Goal: Information Seeking & Learning: Learn about a topic

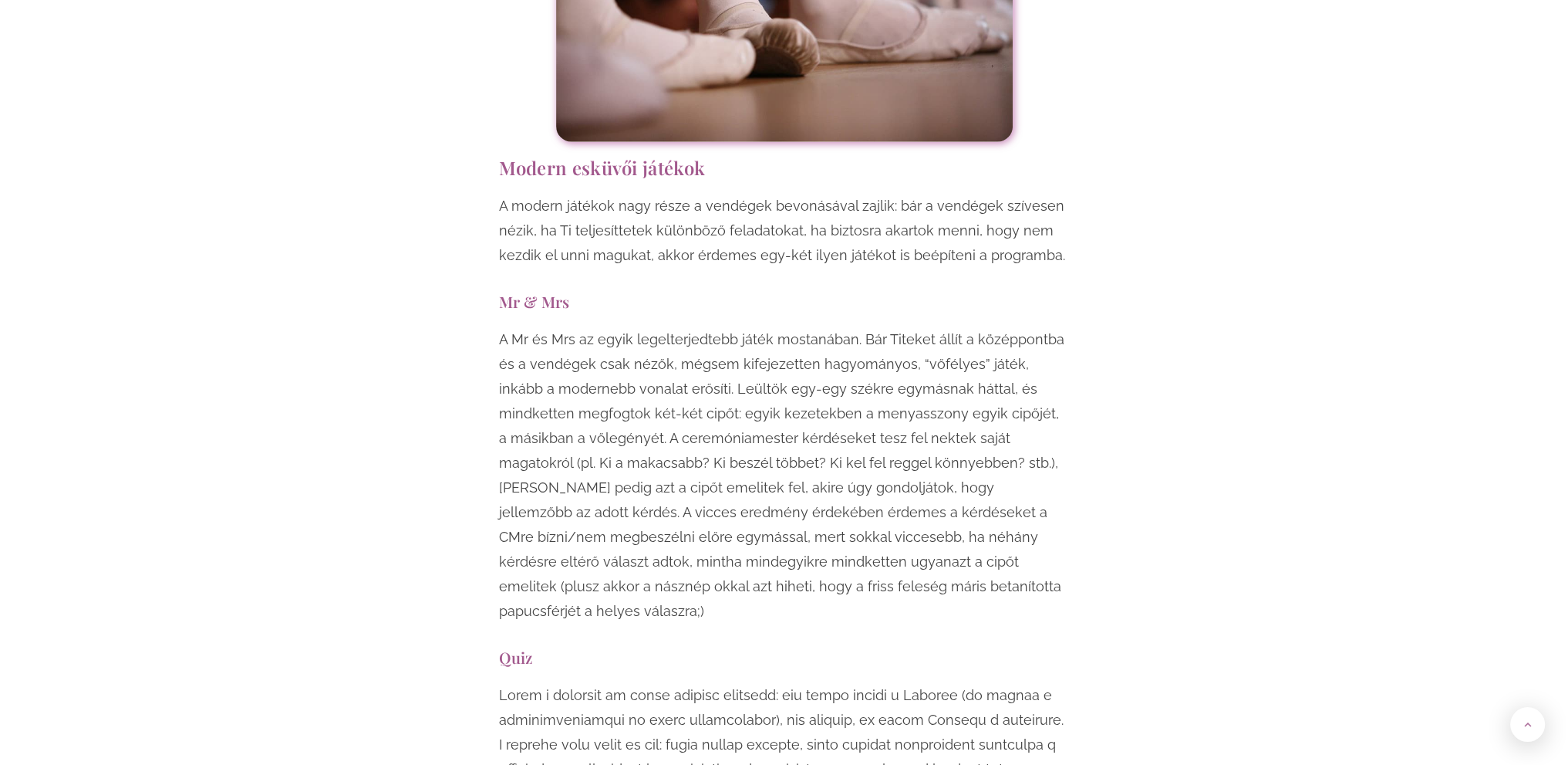
scroll to position [5557, 0]
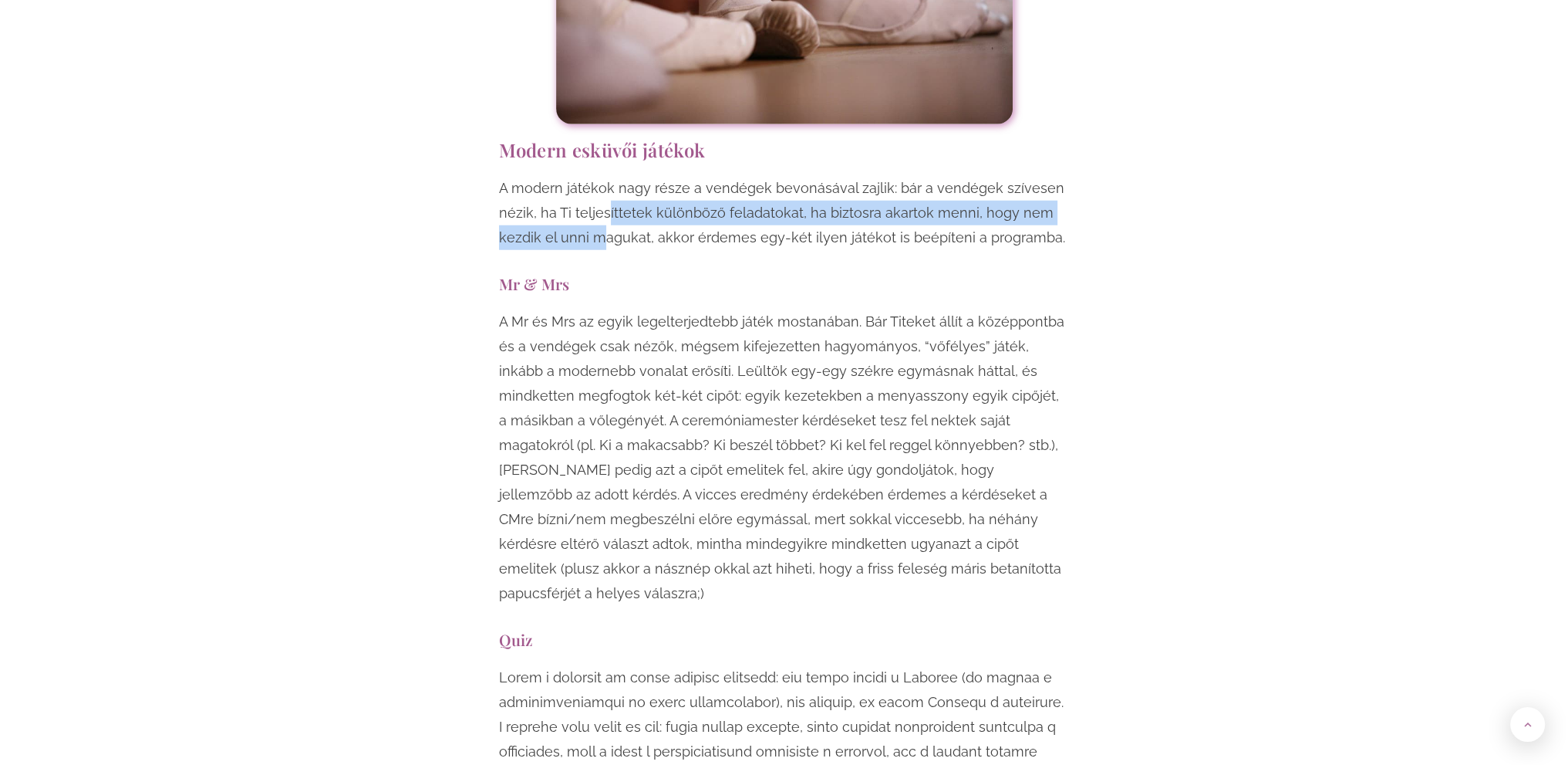
drag, startPoint x: 604, startPoint y: 111, endPoint x: 604, endPoint y: 135, distance: 24.0
click at [604, 176] on p "A modern játékok nagy része a vendégek bevonásával zajlik: bár a vendégek szíve…" at bounding box center [785, 212] width 571 height 74
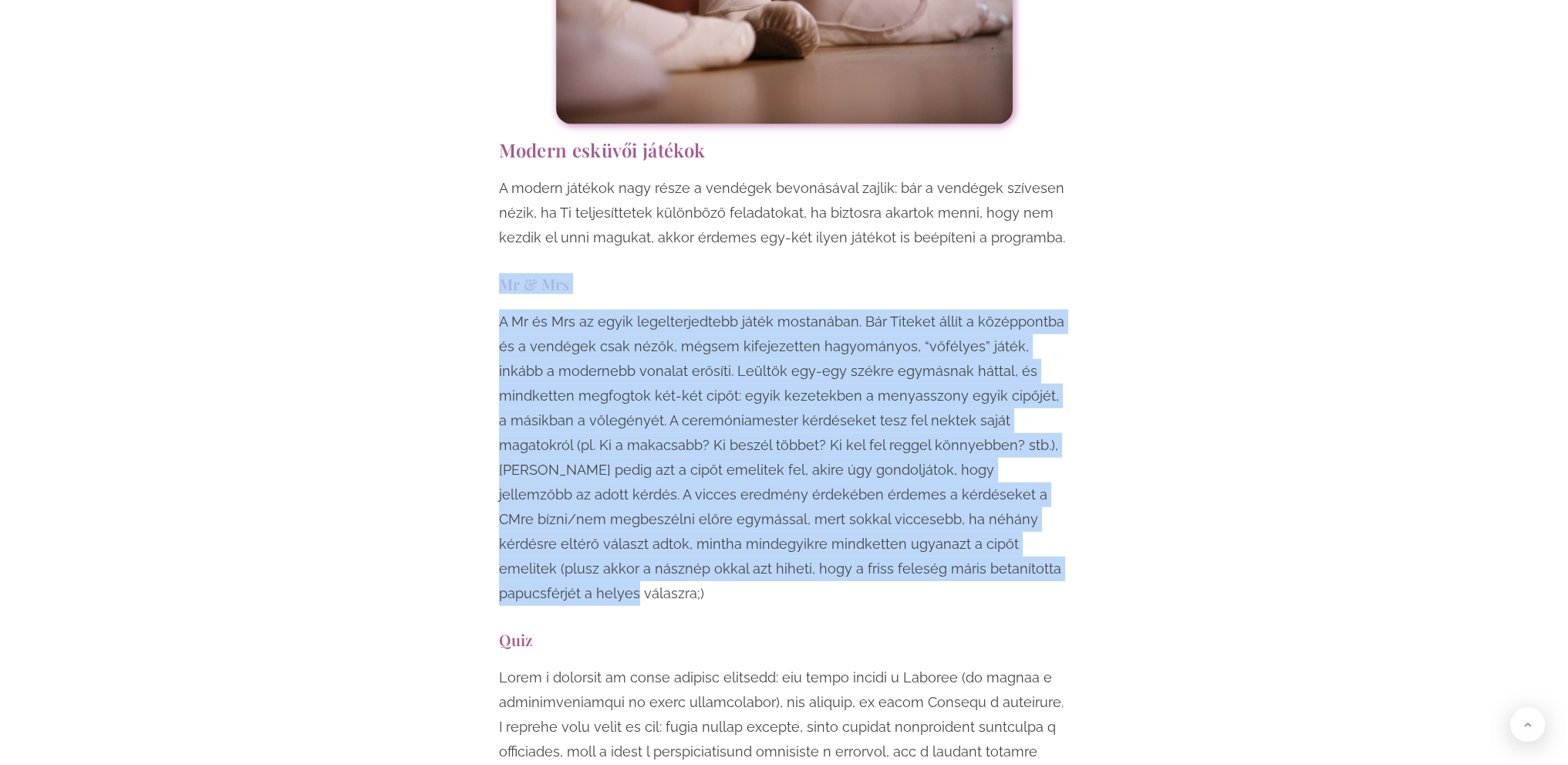
drag, startPoint x: 498, startPoint y: 180, endPoint x: 896, endPoint y: 469, distance: 491.9
copy div "Mr & Mrs A Mr és Mrs az egyik legelterjedtebb játék mostanában. Bár Titeket áll…"
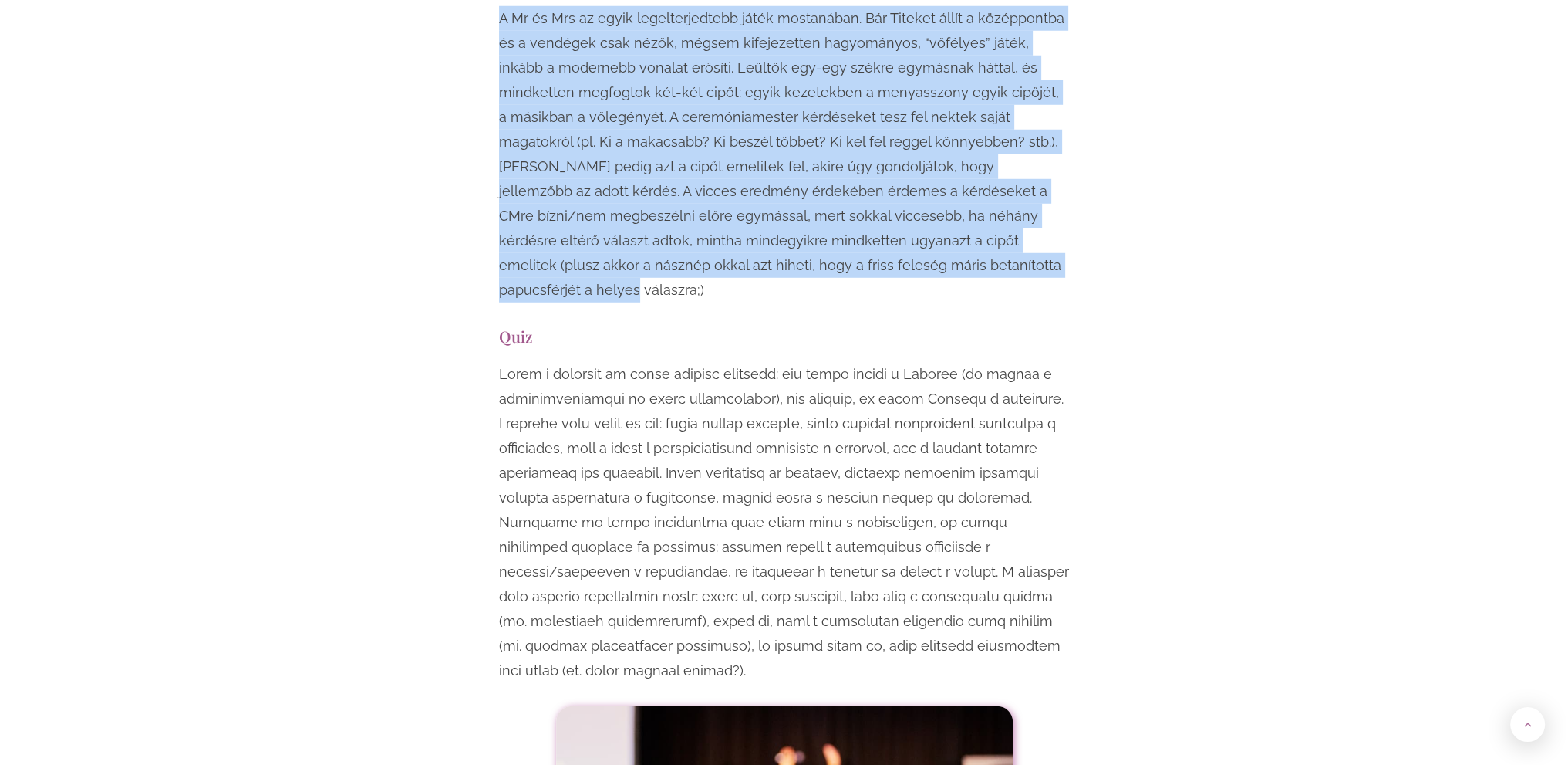
scroll to position [5865, 0]
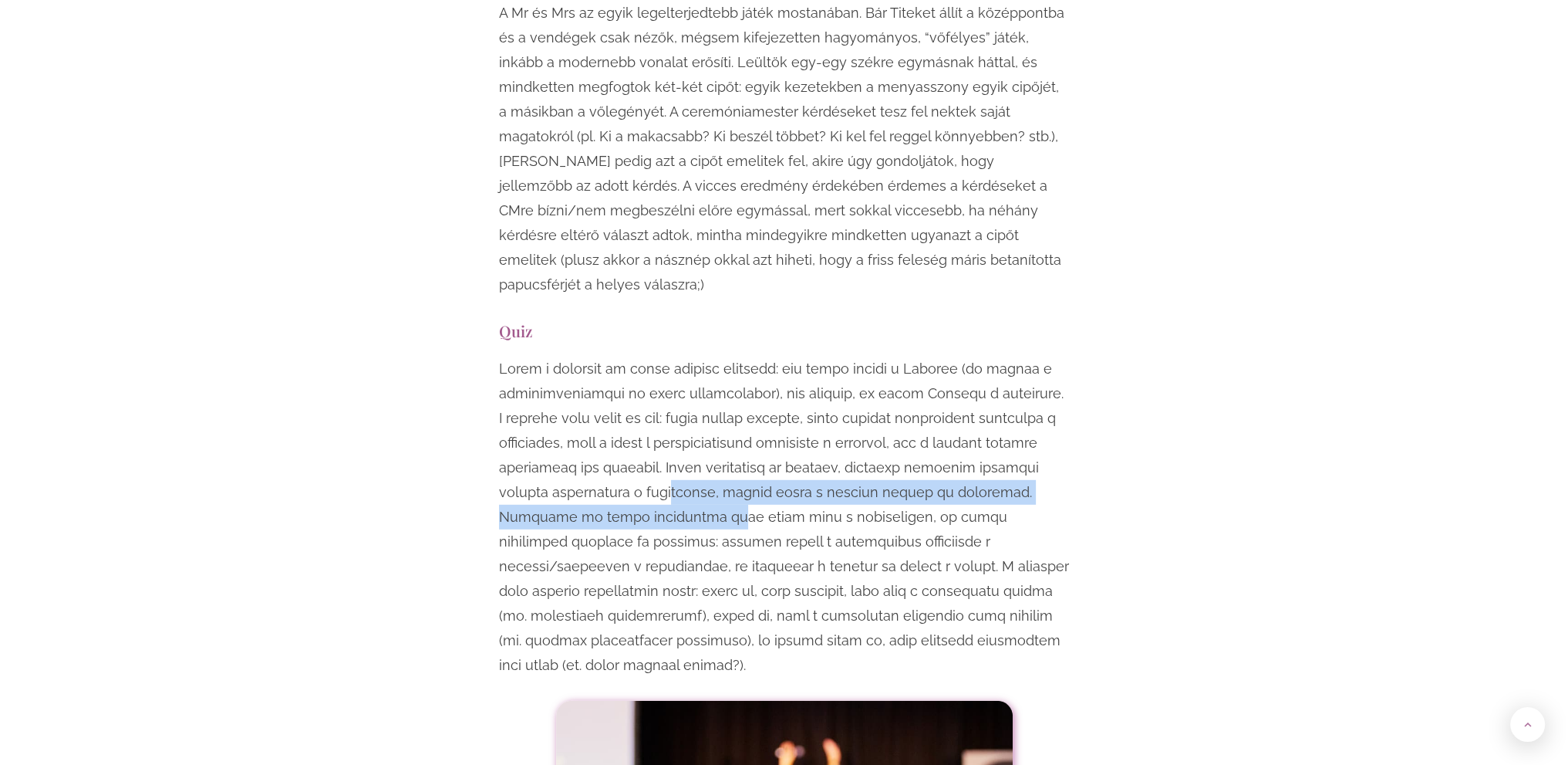
drag, startPoint x: 615, startPoint y: 367, endPoint x: 587, endPoint y: 399, distance: 42.5
click at [587, 399] on p at bounding box center [785, 517] width 571 height 321
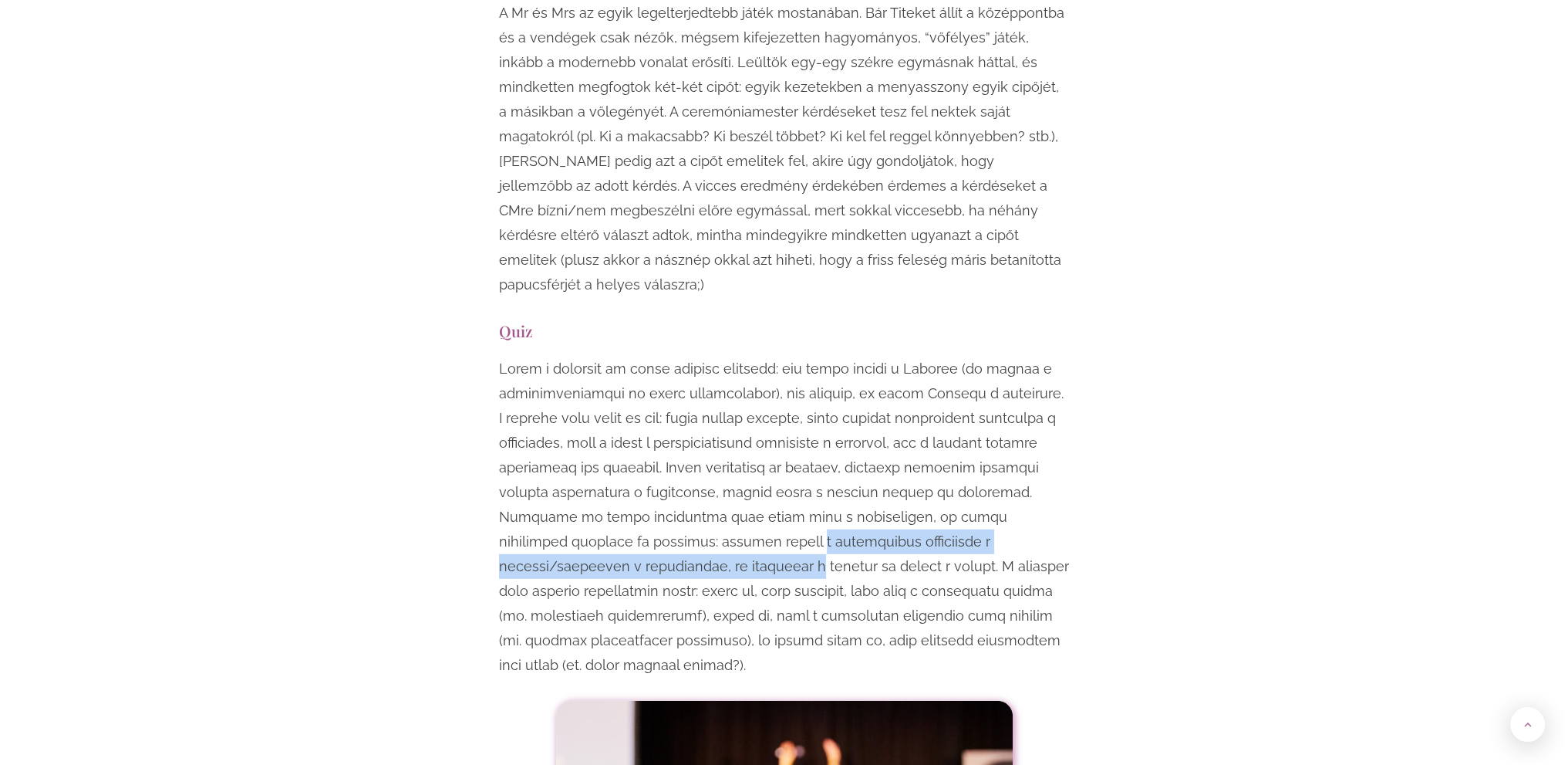
drag, startPoint x: 597, startPoint y: 425, endPoint x: 578, endPoint y: 450, distance: 31.4
click at [578, 450] on p at bounding box center [785, 517] width 571 height 321
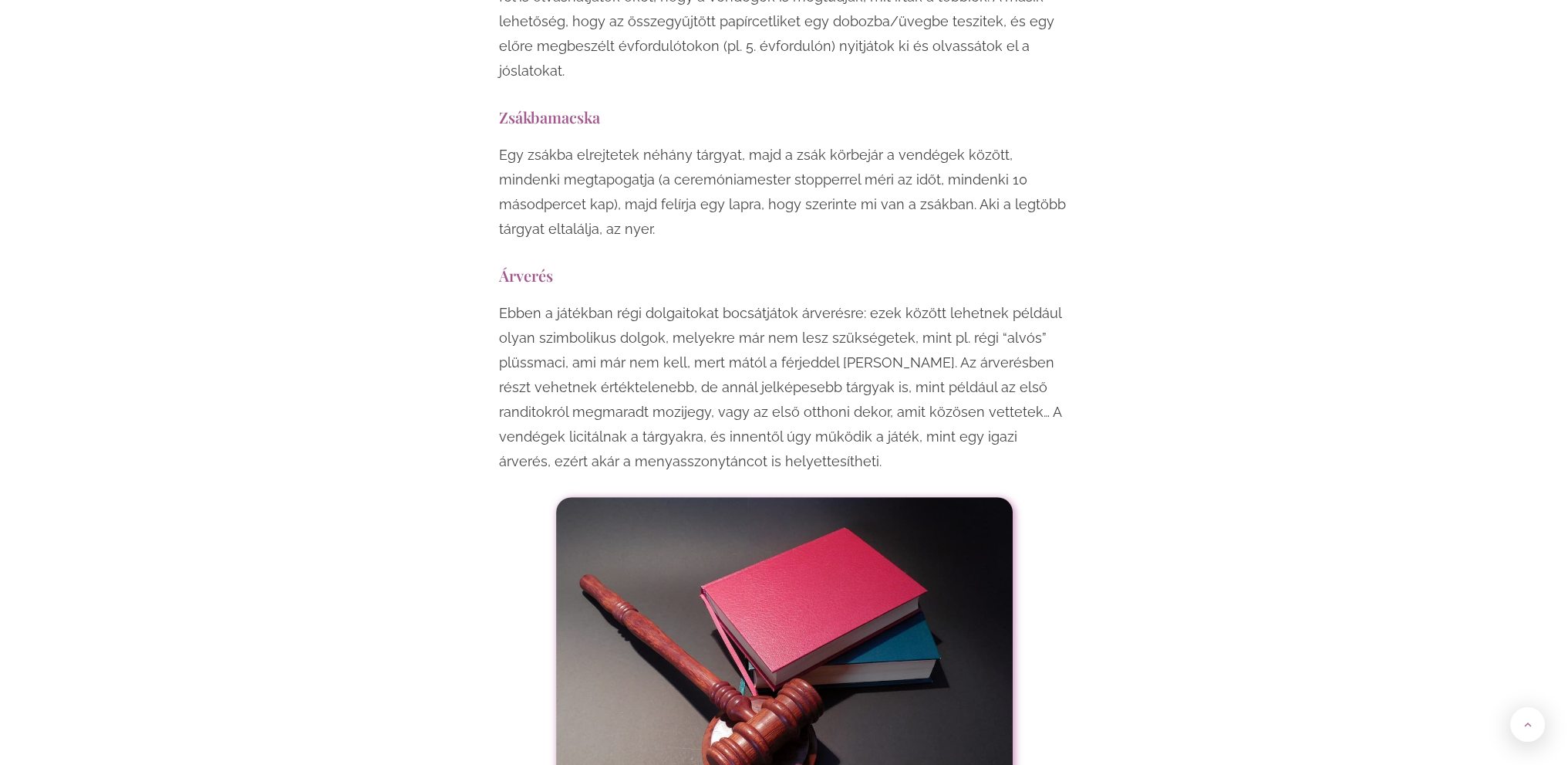
scroll to position [8335, 0]
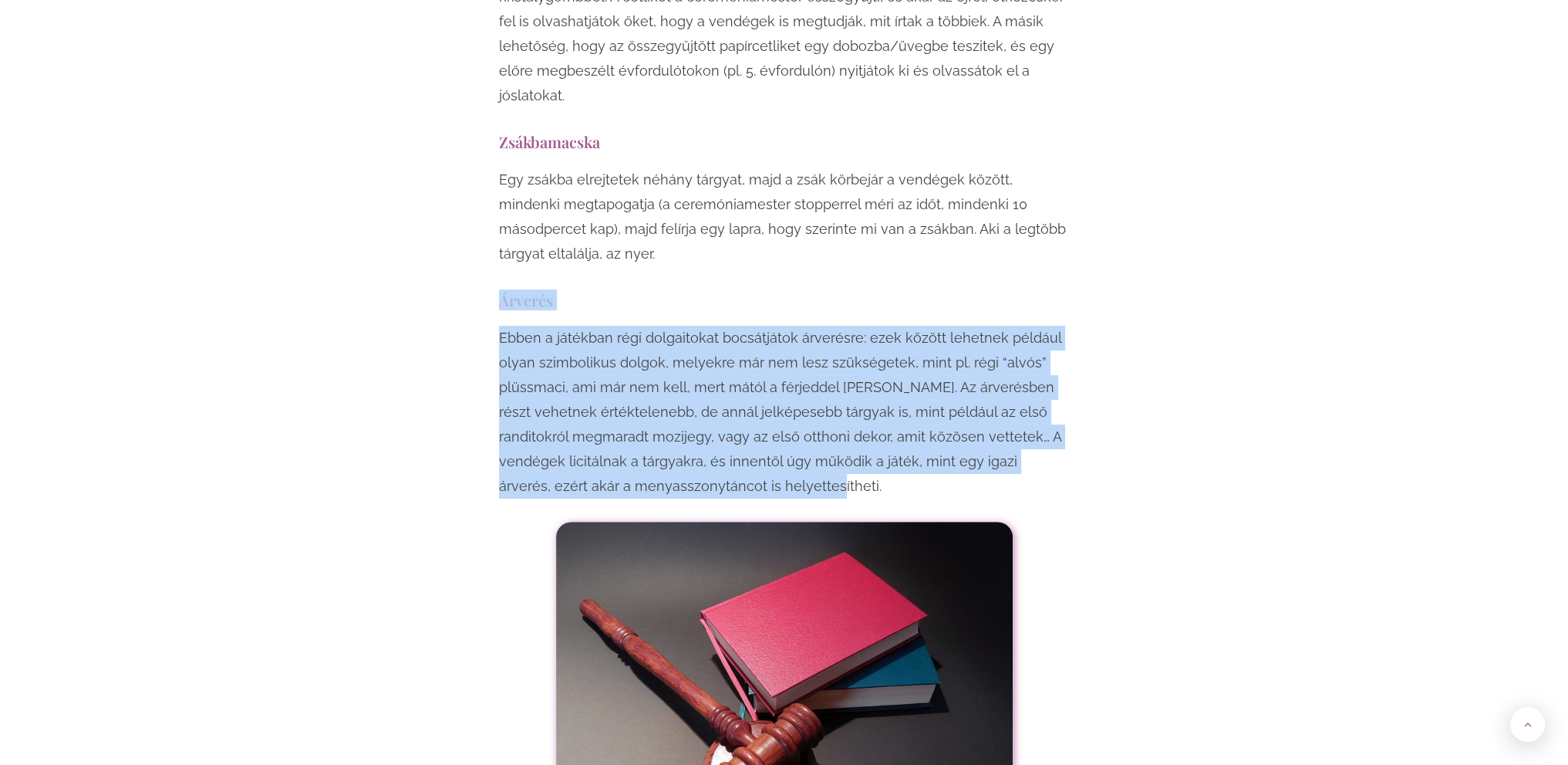
drag, startPoint x: 491, startPoint y: 129, endPoint x: 758, endPoint y: 330, distance: 334.2
copy div "Árverés Ebben a játékban régi dolgaitokat bocsátjátok árverésre: ezek között le…"
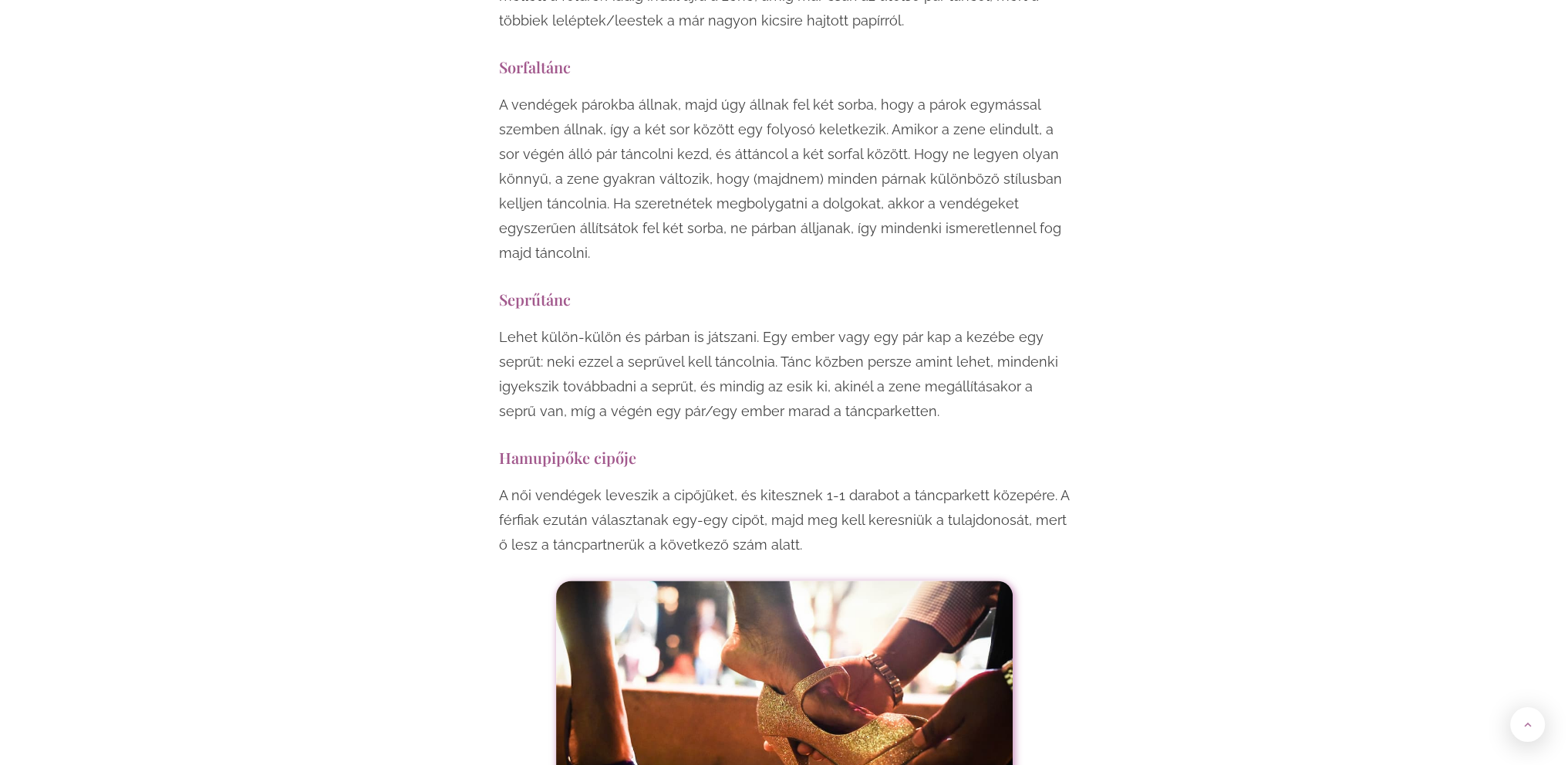
scroll to position [11190, 0]
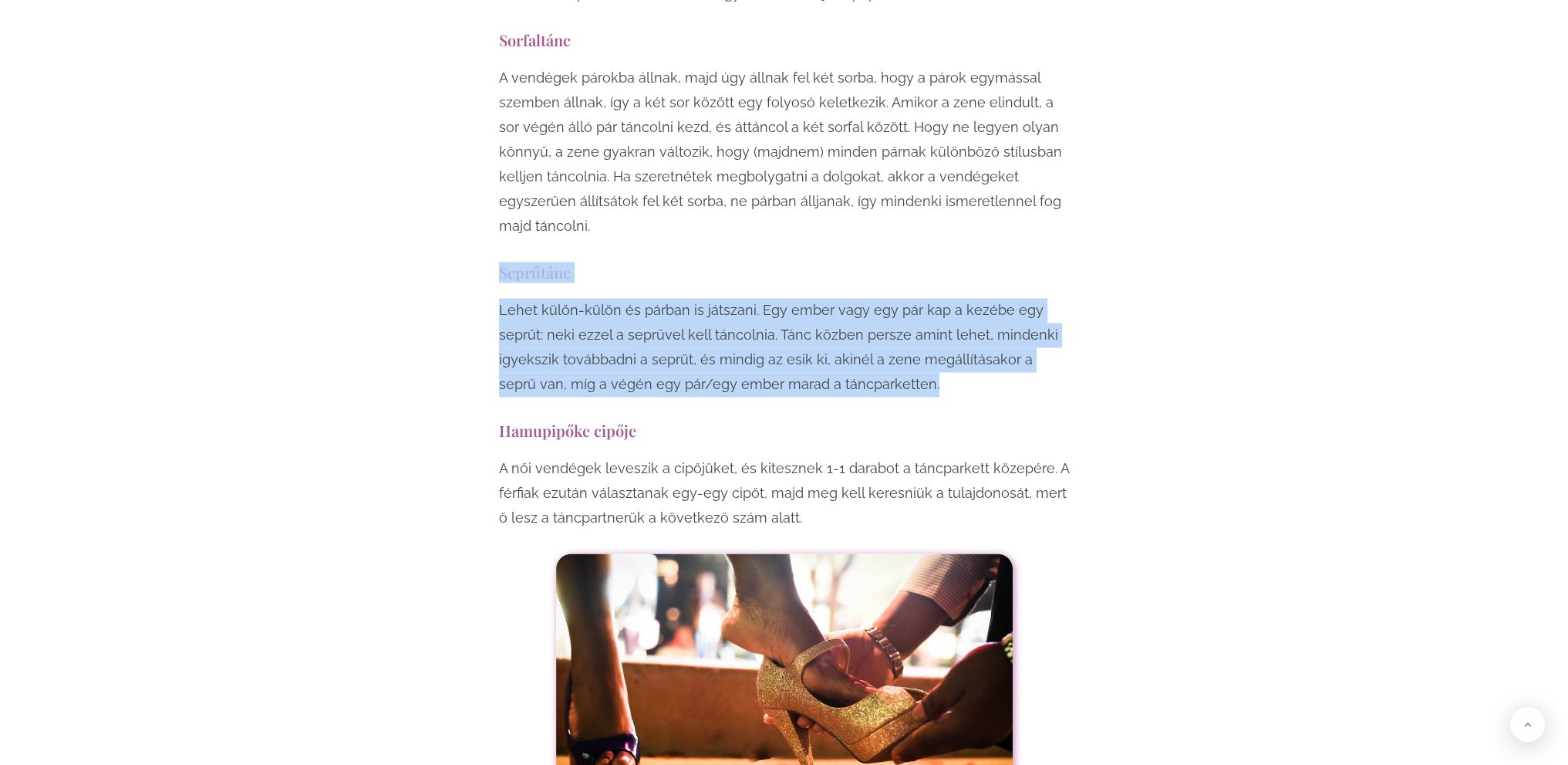
drag, startPoint x: 933, startPoint y: 216, endPoint x: 485, endPoint y: 106, distance: 461.3
copy div "Seprűtánc Lehet külön-külön és párban is játszani. Egy ember vagy egy pár kap a…"
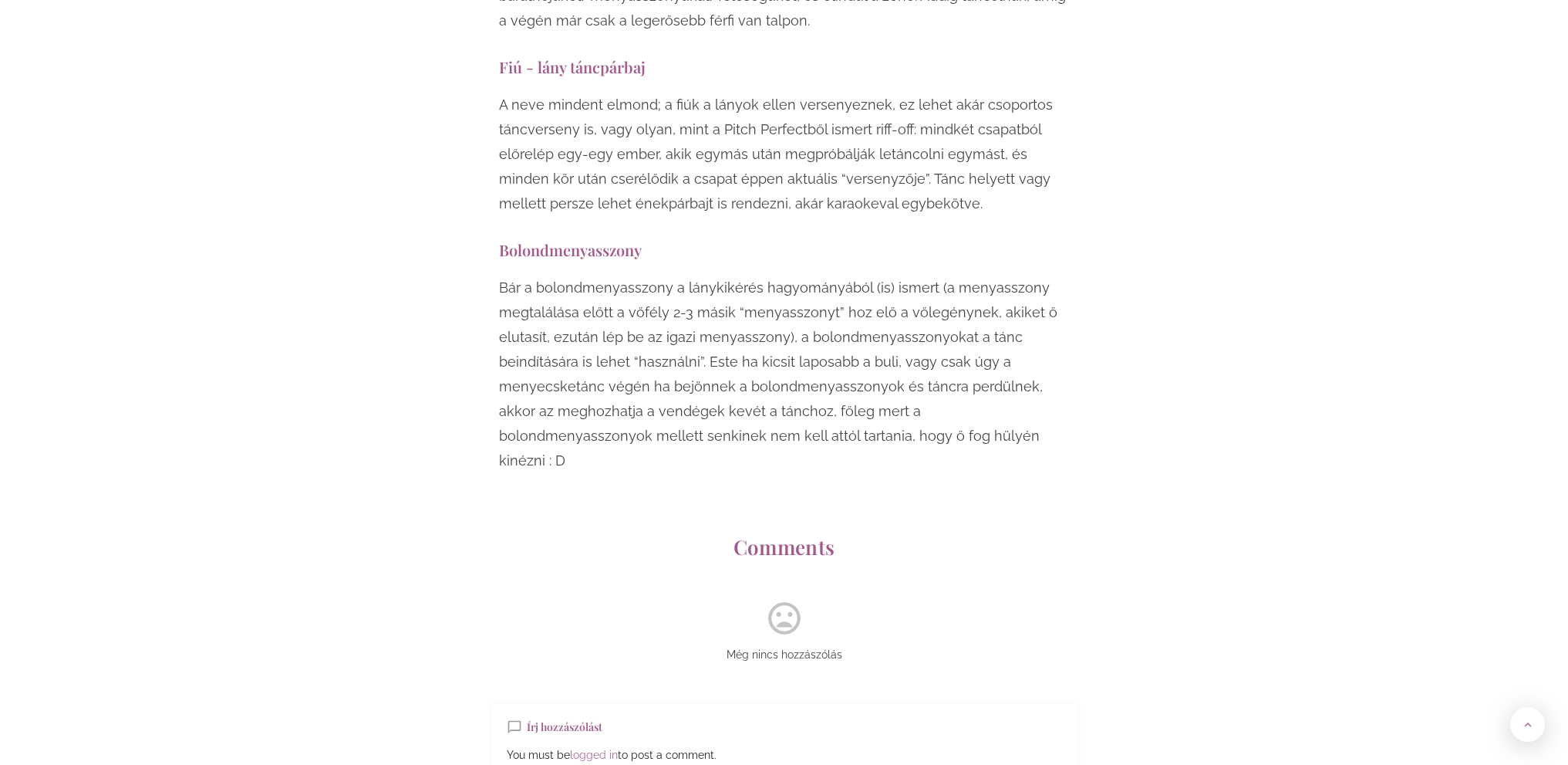
scroll to position [12038, 0]
